Goal: Task Accomplishment & Management: Manage account settings

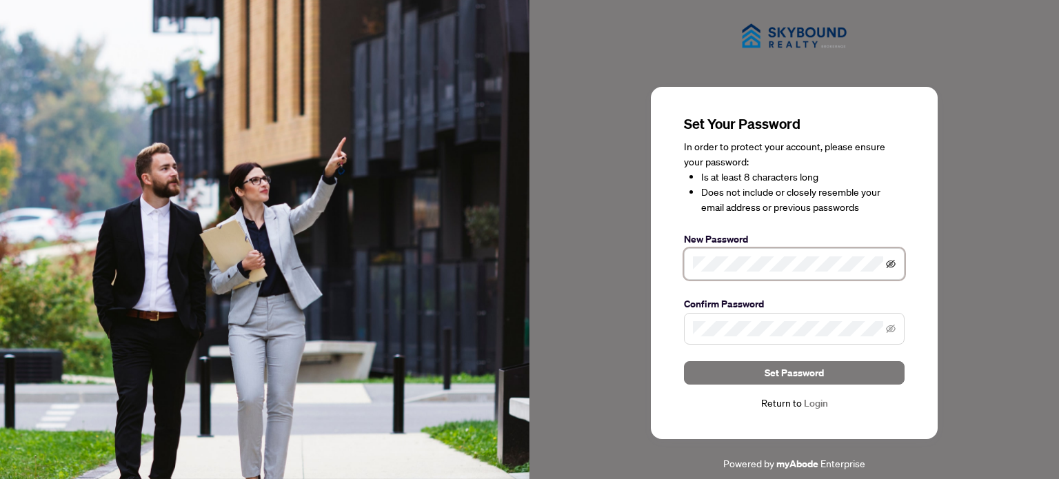
click at [890, 265] on icon "eye-invisible" at bounding box center [891, 264] width 10 height 8
click at [890, 265] on icon "eye" at bounding box center [891, 264] width 10 height 7
click at [712, 300] on label "Confirm Password" at bounding box center [794, 304] width 221 height 15
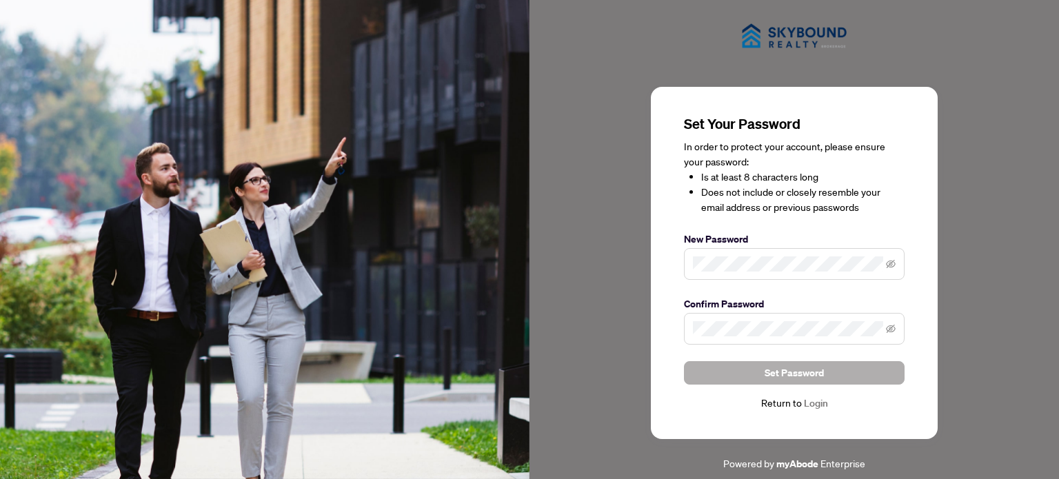
click at [764, 370] on button "Set Password" at bounding box center [794, 372] width 221 height 23
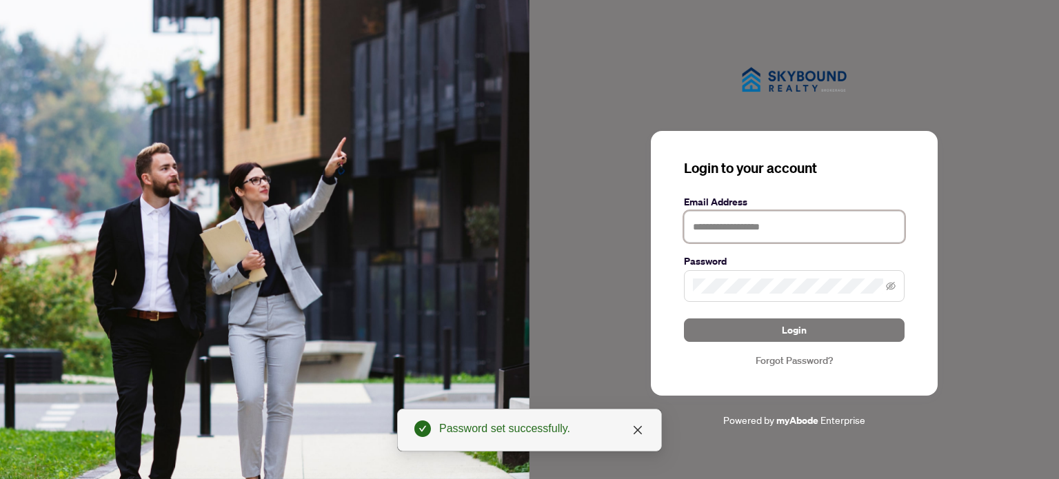
click at [725, 231] on input "text" at bounding box center [794, 227] width 221 height 32
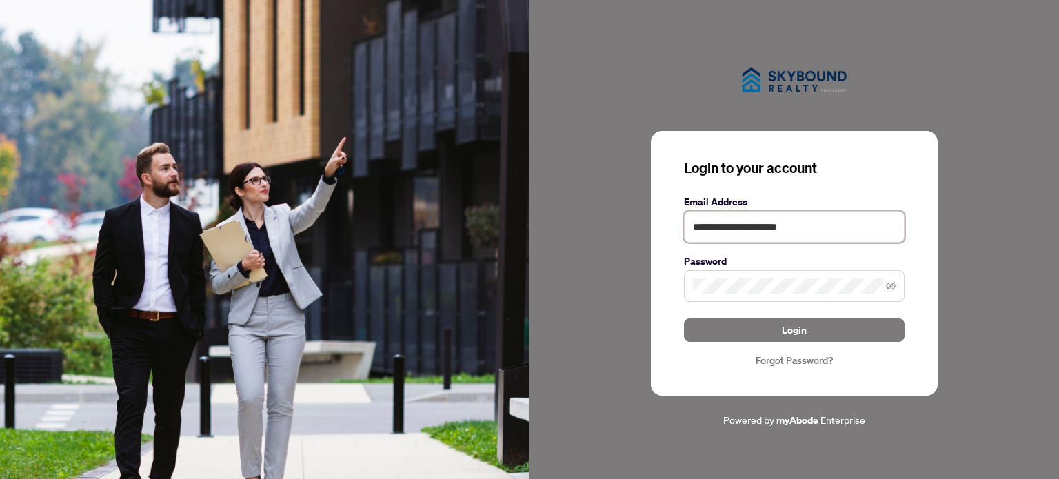
type input "**********"
click at [737, 325] on button "Login" at bounding box center [794, 330] width 221 height 23
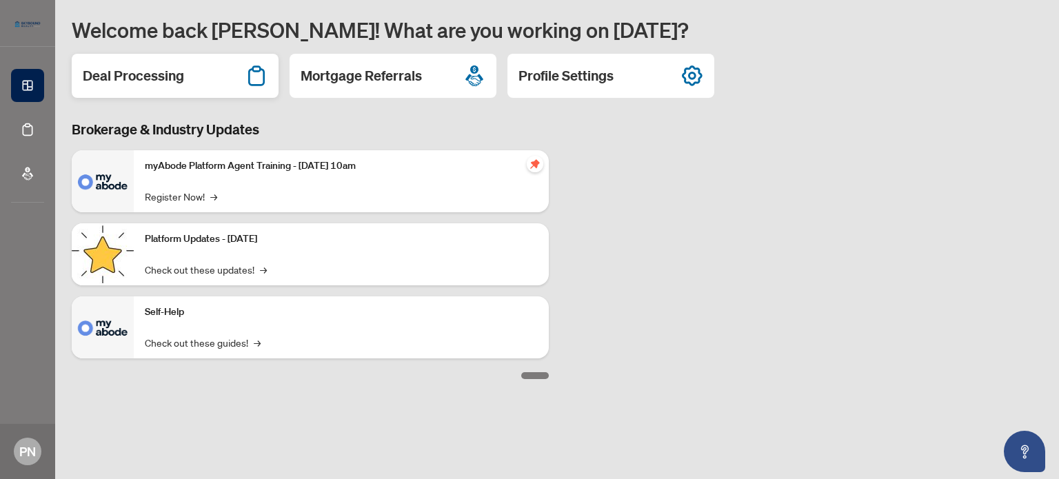
click at [190, 81] on div "Deal Processing" at bounding box center [175, 76] width 207 height 44
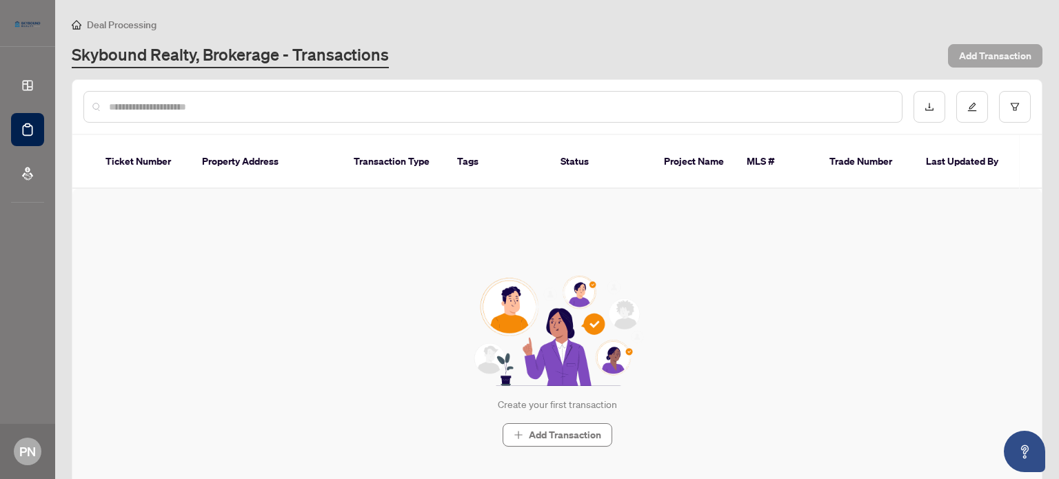
click at [972, 52] on span "Add Transaction" at bounding box center [995, 56] width 72 height 22
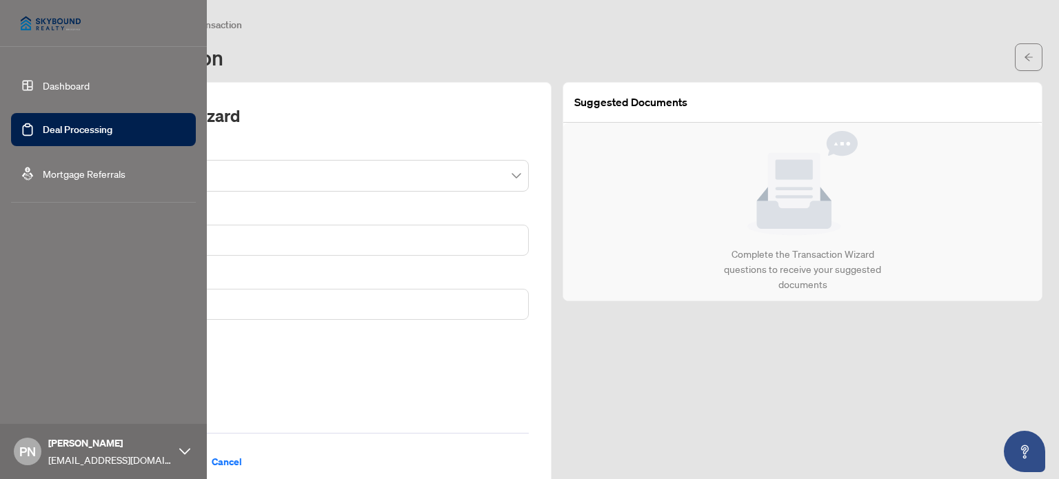
click at [43, 83] on link "Dashboard" at bounding box center [66, 85] width 47 height 12
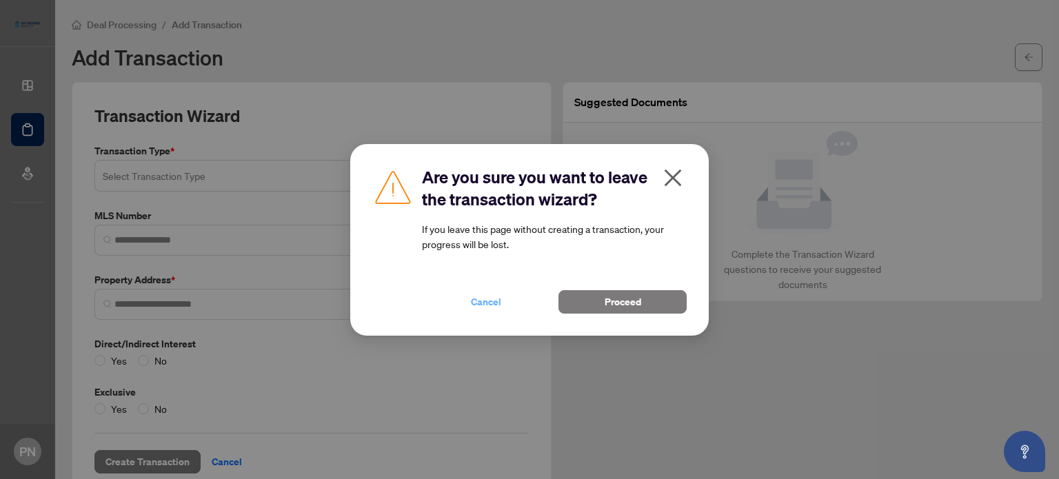
click at [505, 302] on button "Cancel" at bounding box center [486, 301] width 128 height 23
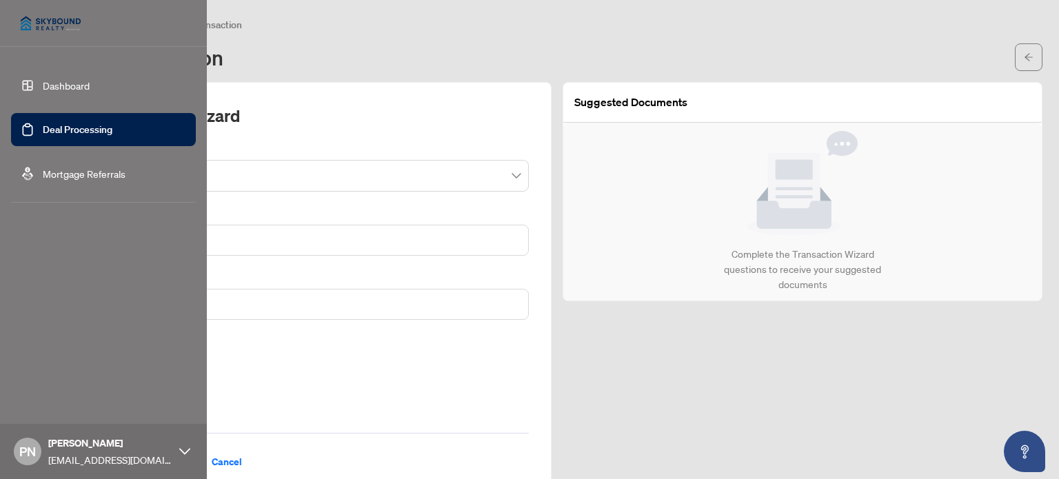
click at [59, 85] on link "Dashboard" at bounding box center [66, 85] width 47 height 12
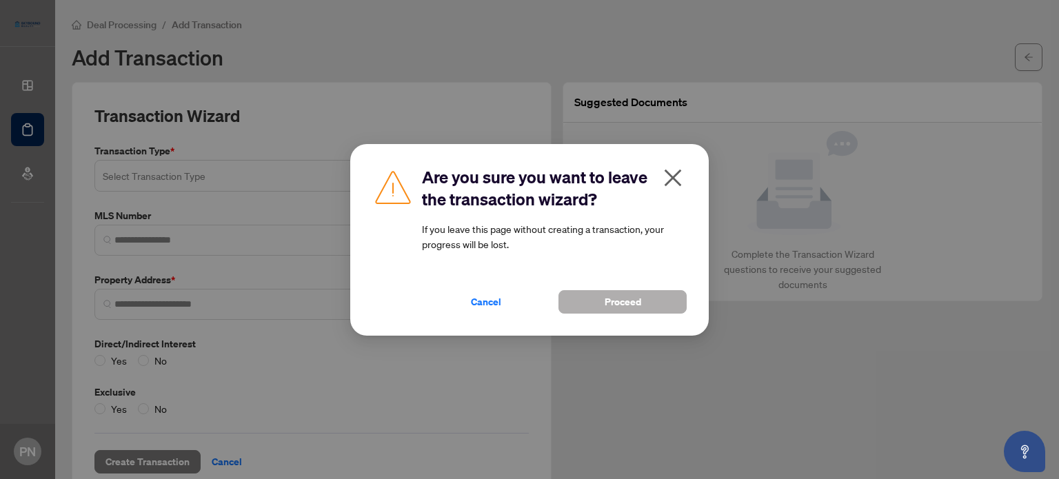
click at [599, 294] on button "Proceed" at bounding box center [623, 301] width 128 height 23
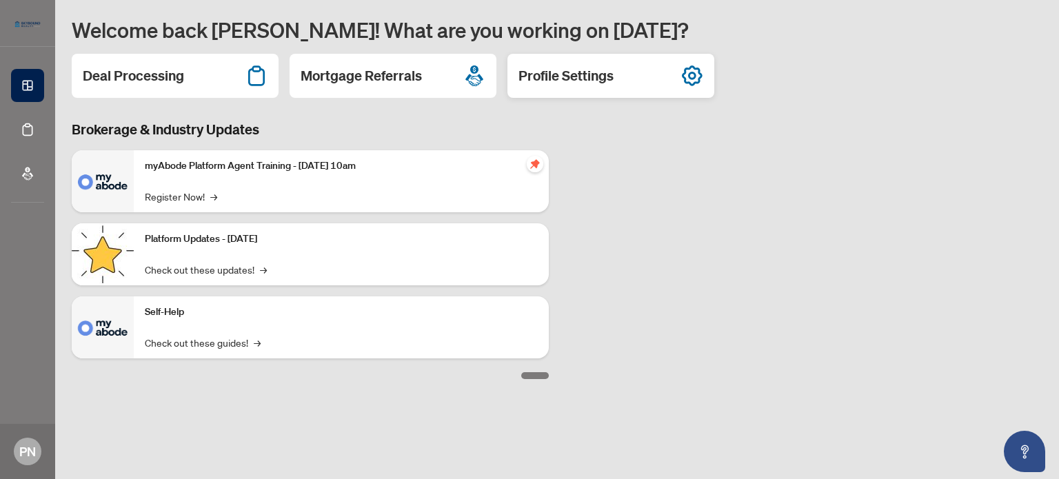
click at [699, 74] on icon at bounding box center [692, 76] width 22 height 22
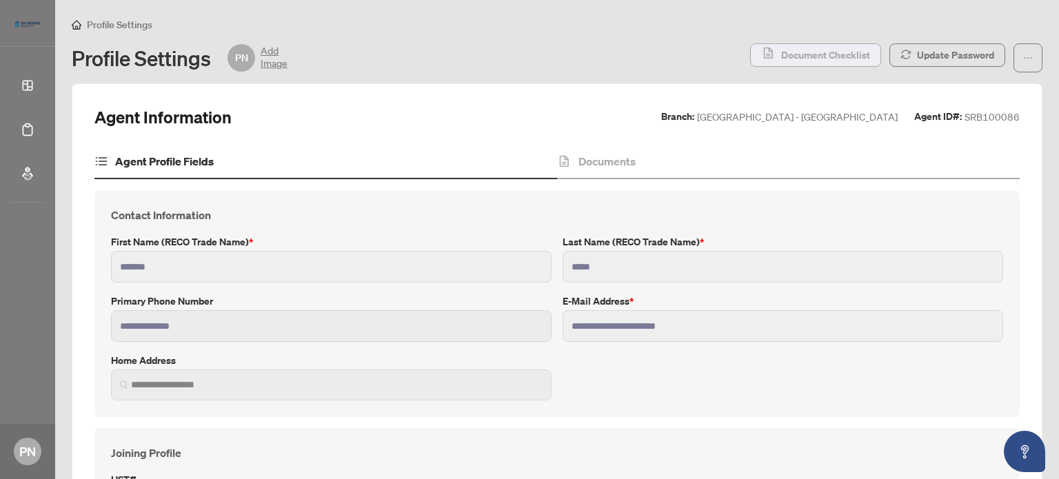
click at [794, 59] on span "Document Checklist" at bounding box center [825, 55] width 89 height 22
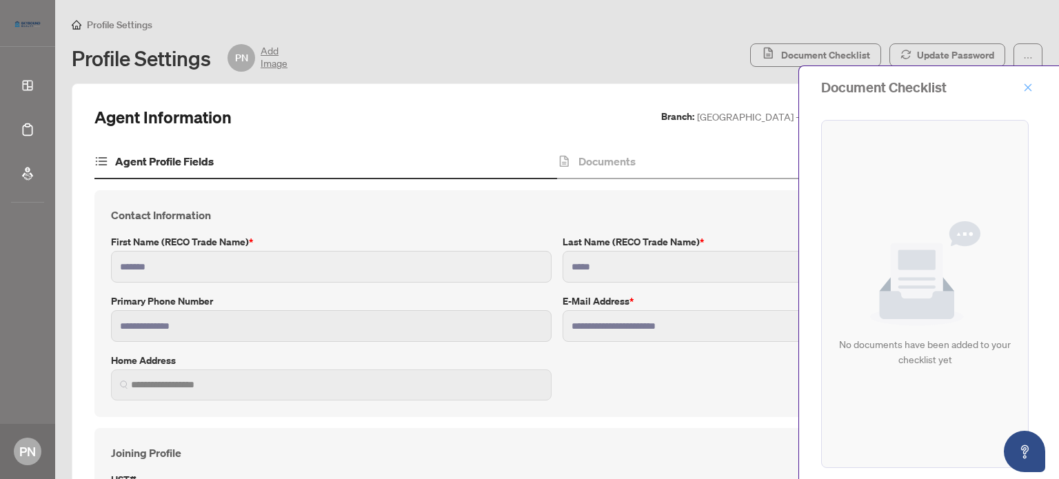
click at [1031, 83] on icon "close" at bounding box center [1028, 88] width 10 height 10
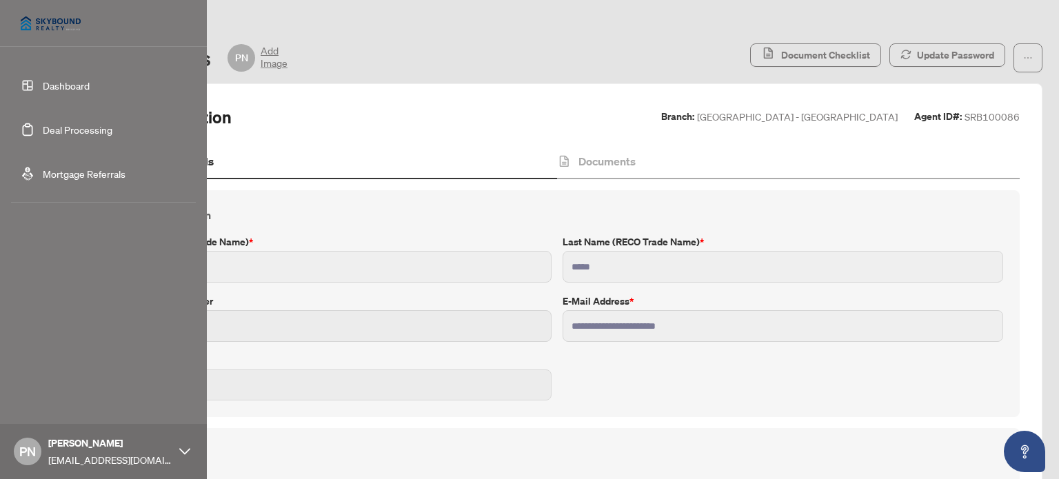
click at [59, 177] on link "Mortgage Referrals" at bounding box center [84, 174] width 83 height 12
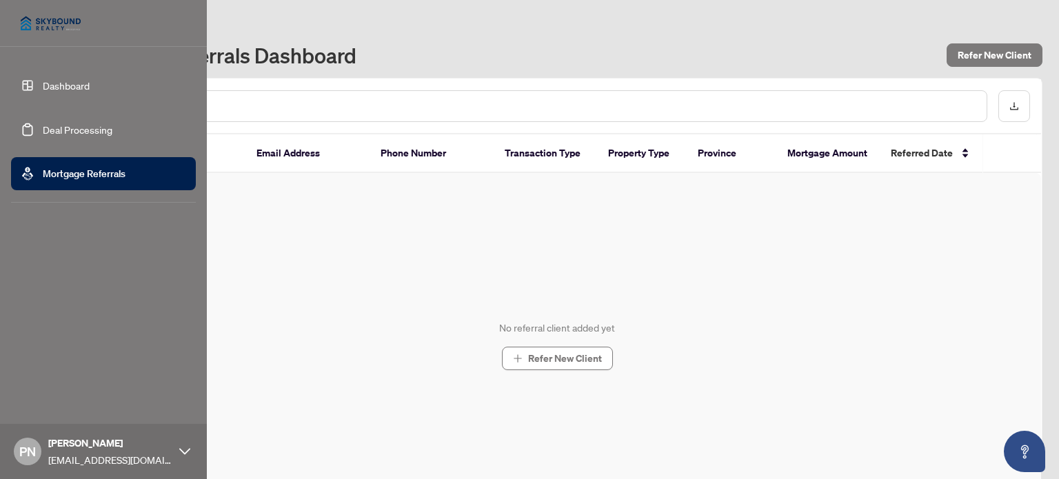
click at [43, 79] on link "Dashboard" at bounding box center [66, 85] width 47 height 12
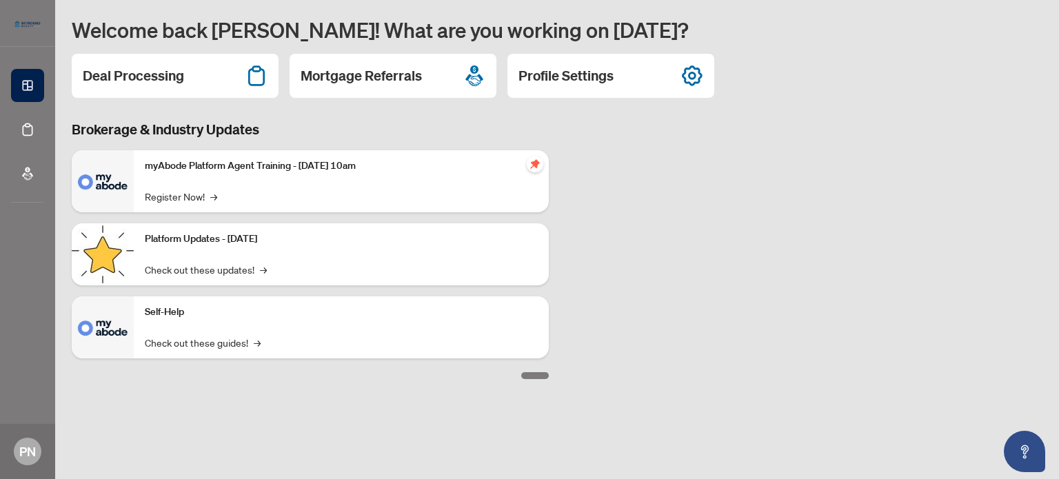
click at [188, 252] on div "Platform Updates - September 16, 2025 Check out these updates! →" at bounding box center [341, 254] width 415 height 62
click at [168, 323] on div "Self-Help Check out these guides! →" at bounding box center [341, 328] width 415 height 62
click at [175, 341] on link "Check out these guides! →" at bounding box center [203, 342] width 116 height 15
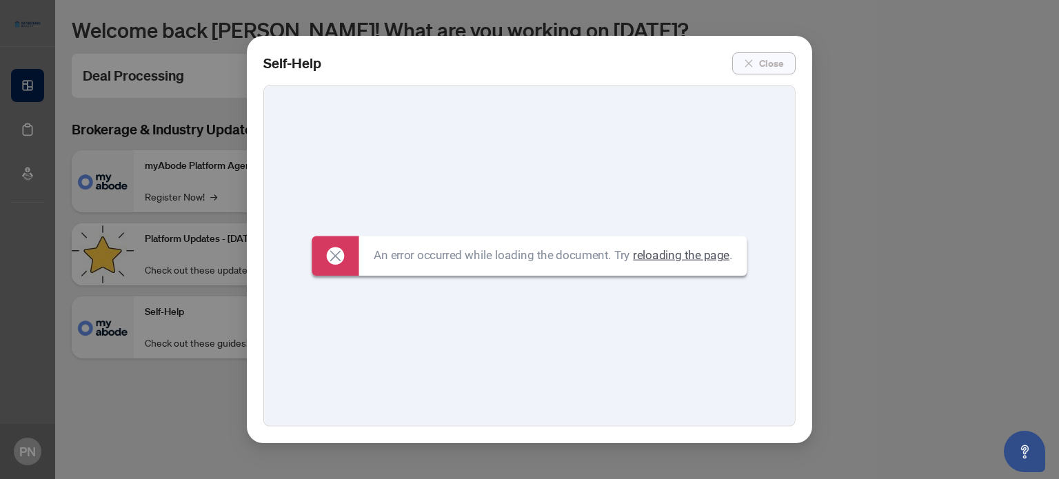
click at [770, 58] on span "Close" at bounding box center [771, 63] width 25 height 22
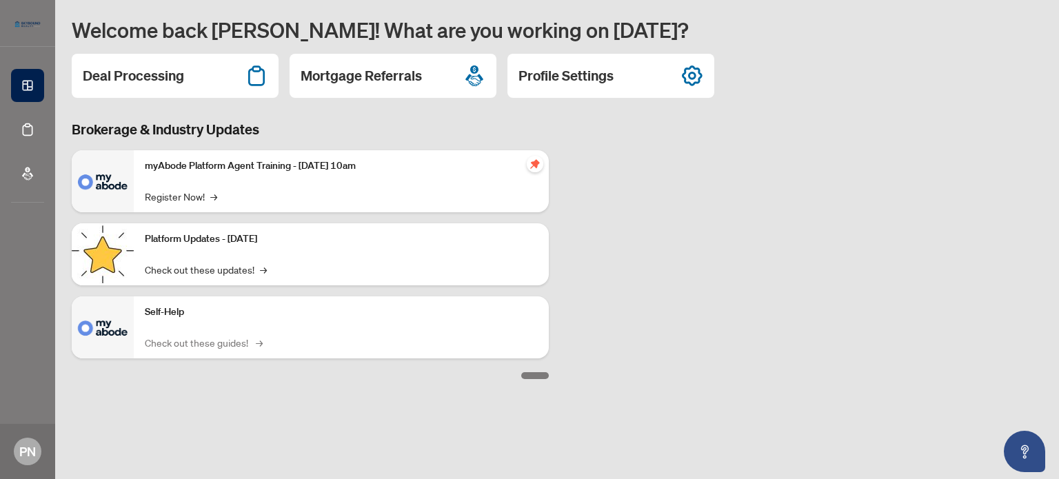
click at [171, 335] on link "Check out these guides! →" at bounding box center [203, 342] width 116 height 15
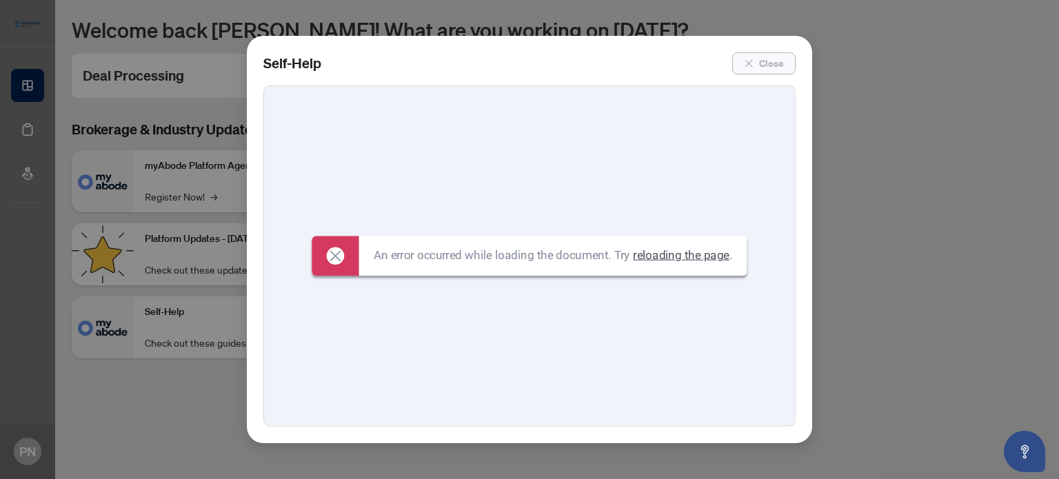
click at [752, 59] on icon "close" at bounding box center [749, 64] width 10 height 10
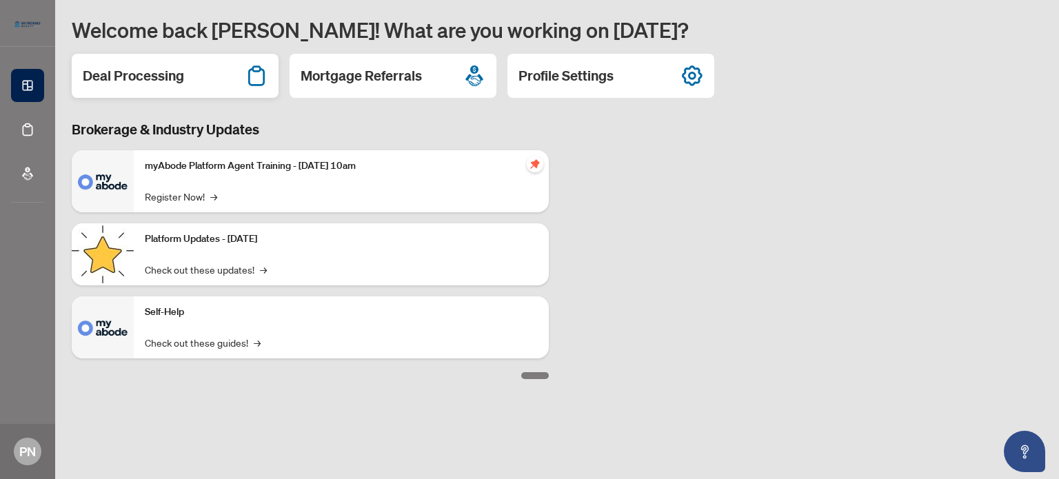
click at [192, 90] on div "Deal Processing" at bounding box center [175, 76] width 207 height 44
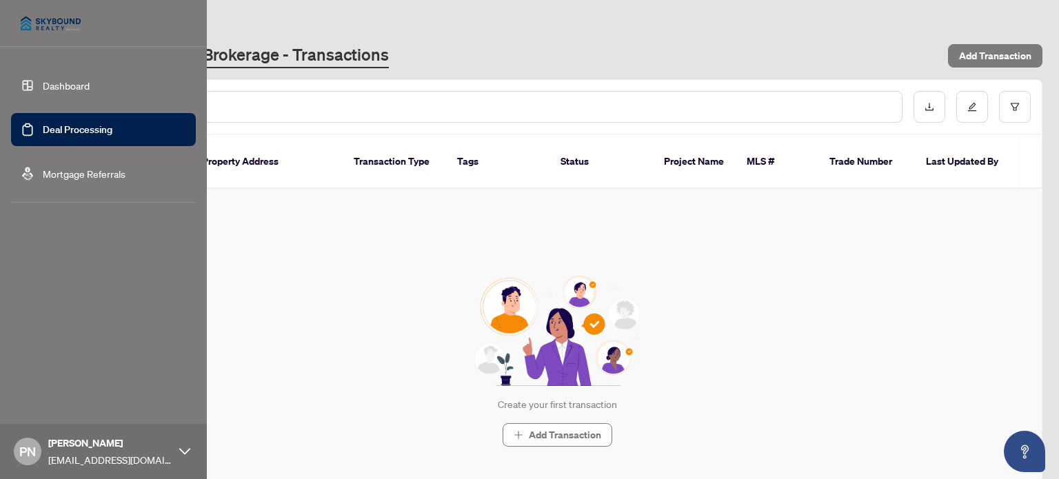
click at [43, 85] on link "Dashboard" at bounding box center [66, 85] width 47 height 12
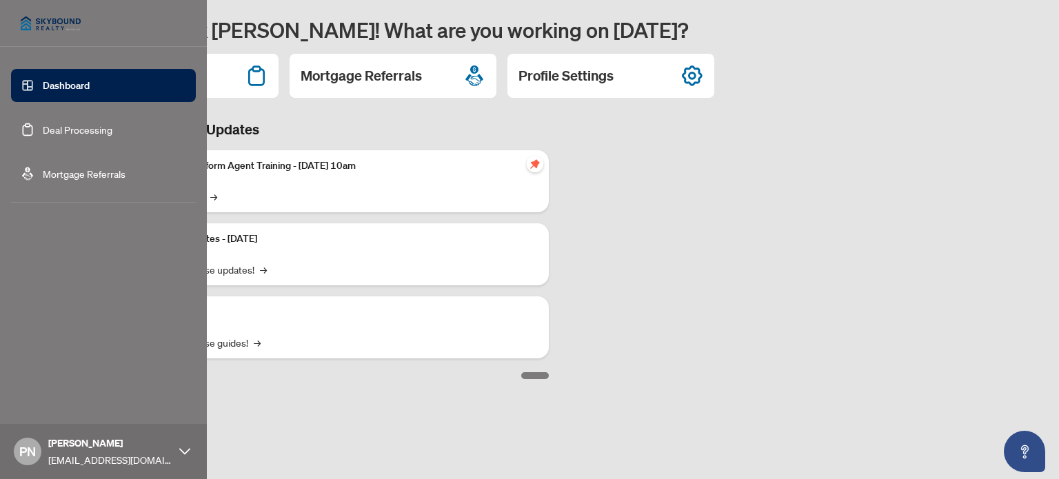
click at [182, 452] on icon at bounding box center [184, 451] width 11 height 6
click at [61, 372] on span "Logout" at bounding box center [55, 370] width 31 height 22
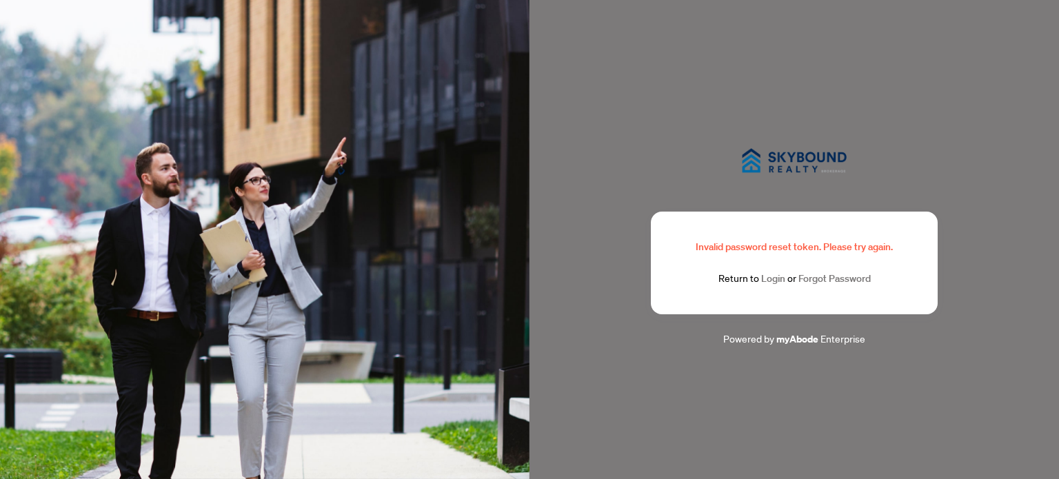
click at [772, 280] on link "Login" at bounding box center [773, 278] width 24 height 12
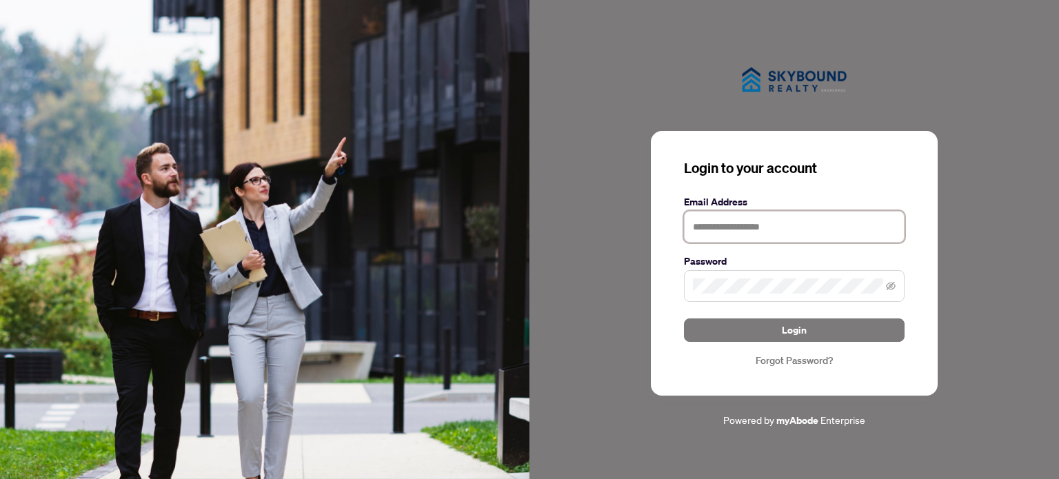
click at [742, 228] on input "text" at bounding box center [794, 227] width 221 height 32
type input "**********"
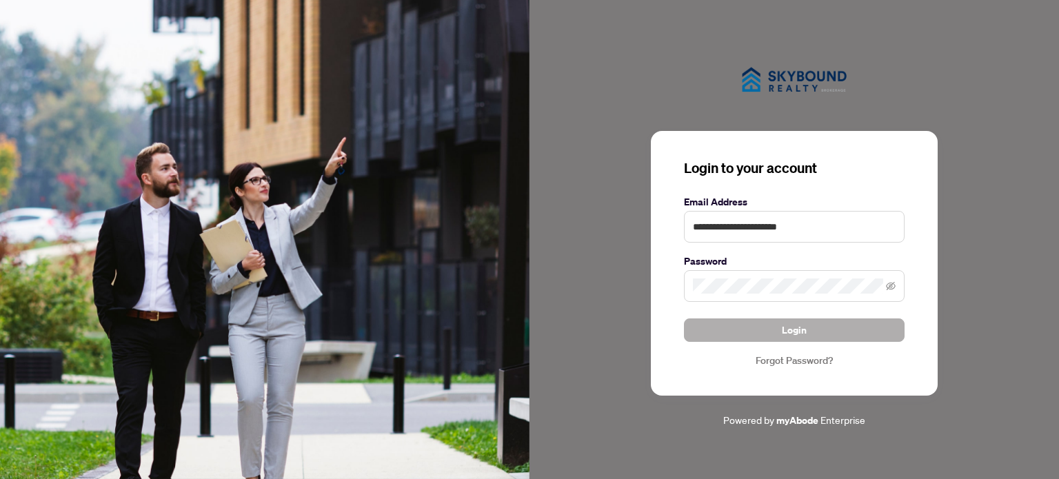
click at [726, 326] on button "Login" at bounding box center [794, 330] width 221 height 23
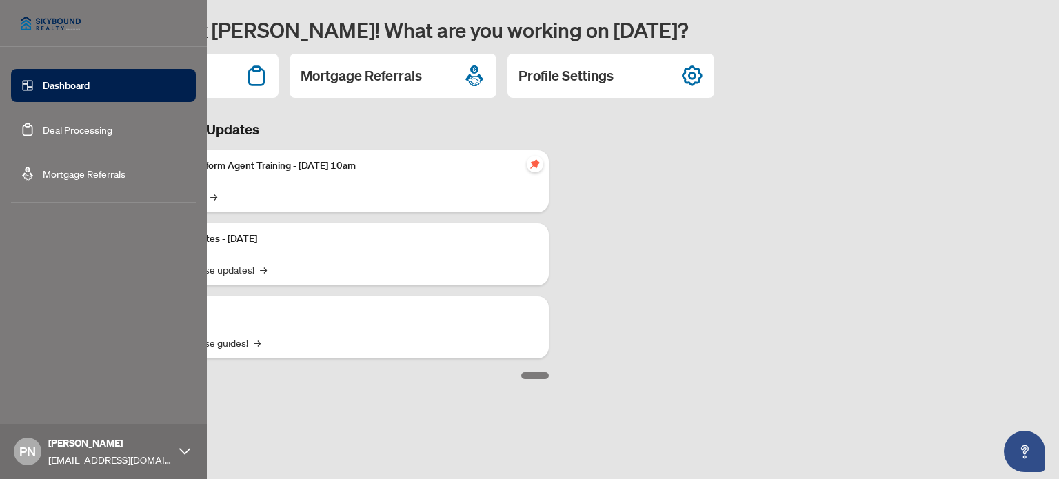
click at [19, 458] on span "PN" at bounding box center [27, 451] width 17 height 19
click at [147, 446] on span "[PERSON_NAME]" at bounding box center [110, 443] width 124 height 15
click at [17, 447] on span "PN" at bounding box center [28, 452] width 28 height 28
click at [50, 373] on span "Logout" at bounding box center [55, 370] width 31 height 22
